Goal: Navigation & Orientation: Find specific page/section

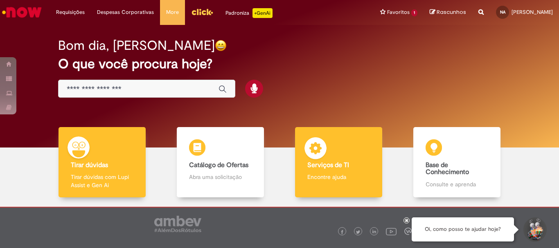
click at [328, 160] on div "Serviços de TI Serviços de TI Encontre ajuda" at bounding box center [338, 162] width 87 height 71
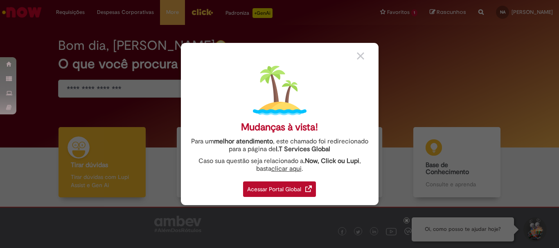
click at [279, 193] on div "Acessar Portal Global" at bounding box center [279, 190] width 73 height 16
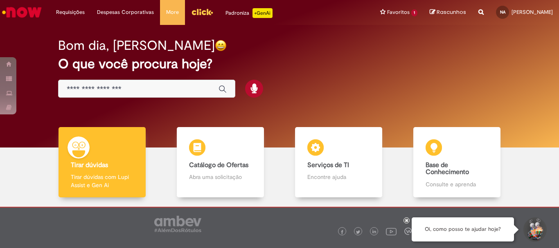
click at [201, 13] on img "Menu Cabeçalho" at bounding box center [202, 12] width 22 height 12
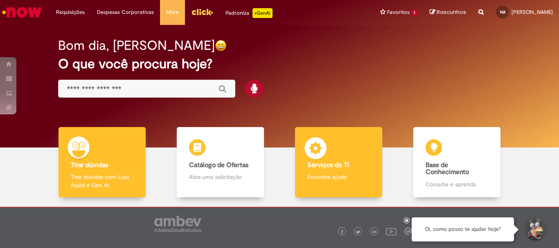
click at [334, 155] on div "Serviços de TI Serviços de TI Encontre ajuda" at bounding box center [338, 162] width 87 height 71
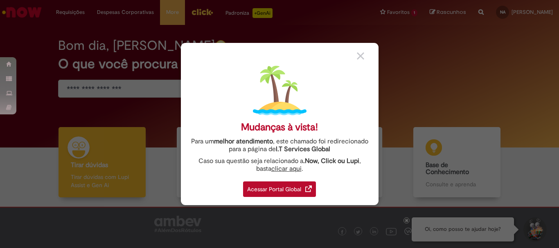
click at [291, 190] on div "Acessar Portal Global" at bounding box center [279, 190] width 73 height 16
